Goal: Transaction & Acquisition: Purchase product/service

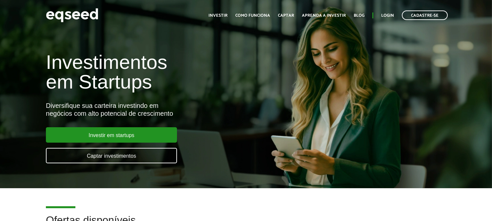
click at [170, 84] on h1 "Investimentos em Startups" at bounding box center [164, 71] width 236 height 39
click at [382, 15] on link "Login" at bounding box center [387, 15] width 13 height 4
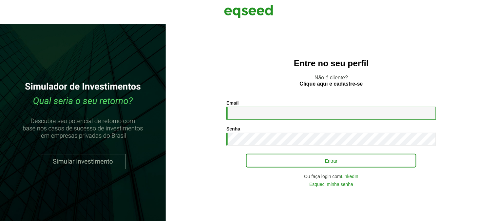
type input "**********"
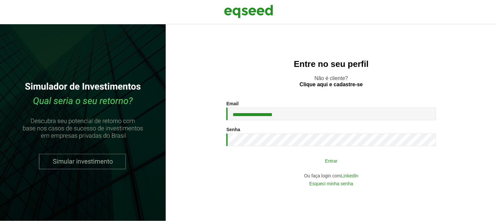
click at [333, 158] on button "Entrar" at bounding box center [331, 160] width 170 height 12
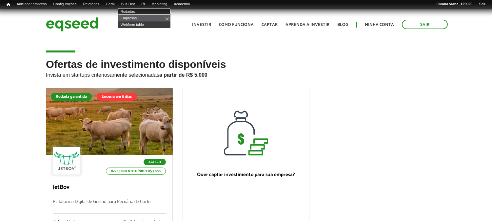
click at [133, 10] on link "Rodadas" at bounding box center [144, 11] width 52 height 7
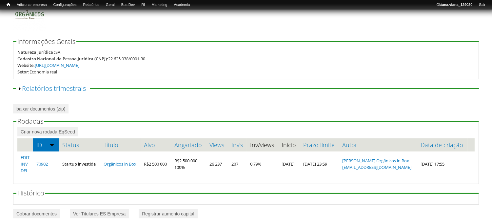
scroll to position [87, 0]
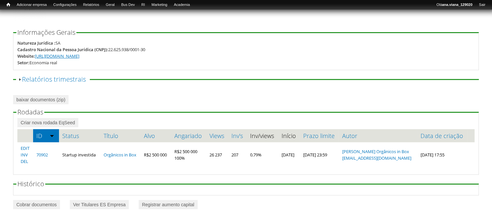
click at [79, 57] on link "https://organicosinbox.co/EqSeed" at bounding box center [57, 56] width 45 height 6
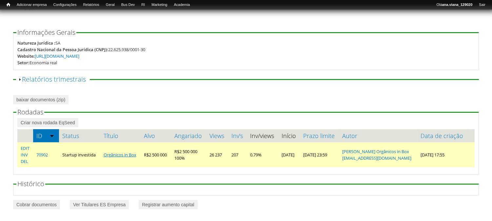
click at [121, 153] on link "Orgânicos in Box" at bounding box center [119, 155] width 33 height 6
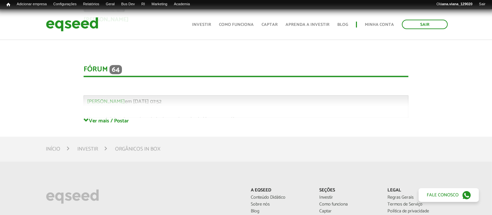
scroll to position [1419, 0]
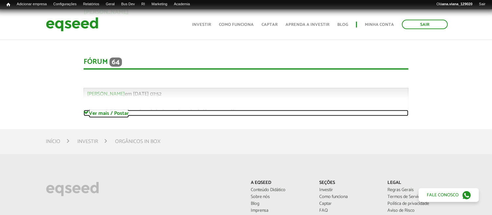
click at [86, 112] on span at bounding box center [85, 112] width 5 height 5
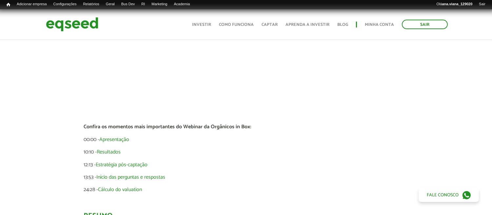
scroll to position [0, 0]
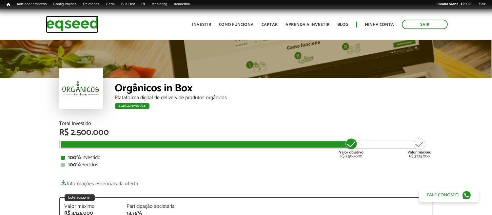
click at [92, 18] on img at bounding box center [72, 24] width 52 height 17
